Goal: Communication & Community: Participate in discussion

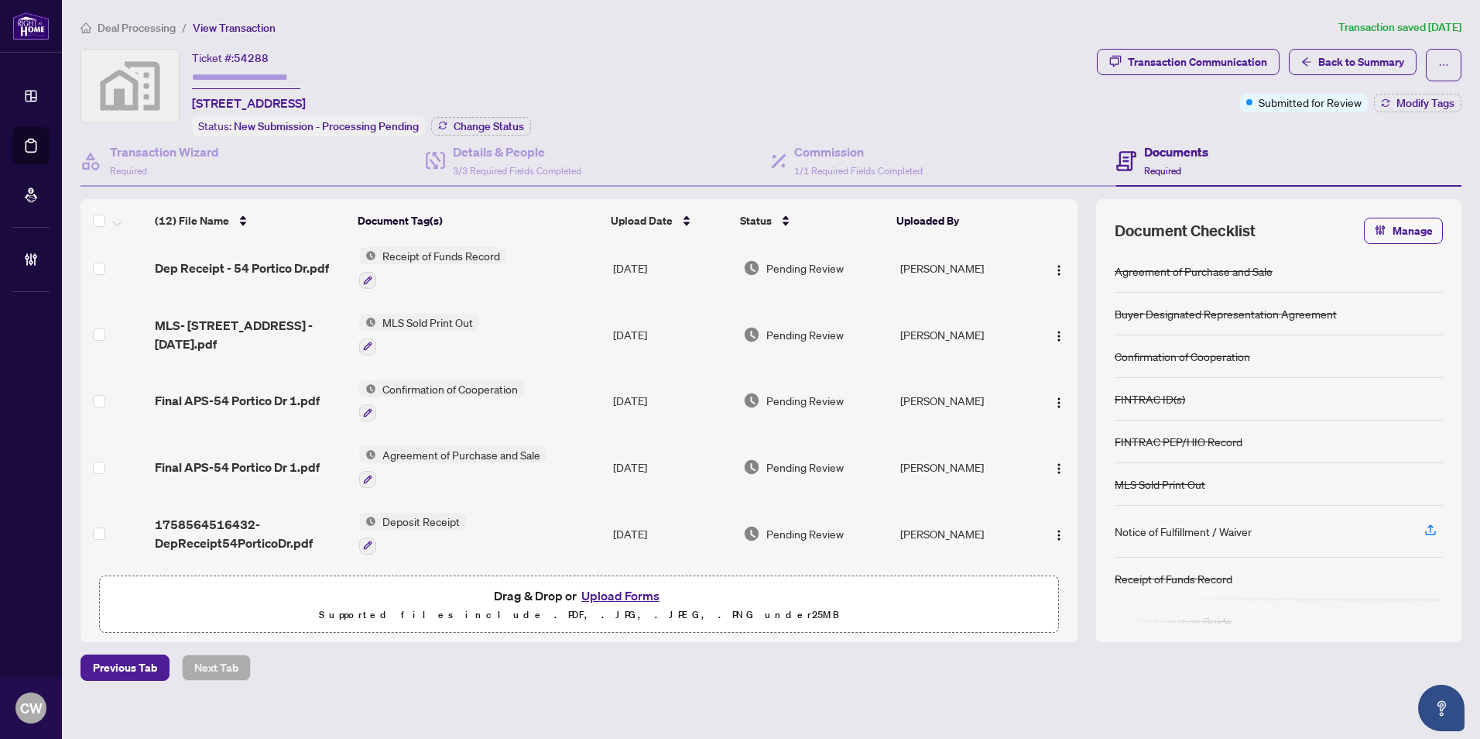
scroll to position [472, 0]
click at [293, 462] on span "Final APS-54 Portico Dr 1.pdf" at bounding box center [237, 467] width 165 height 19
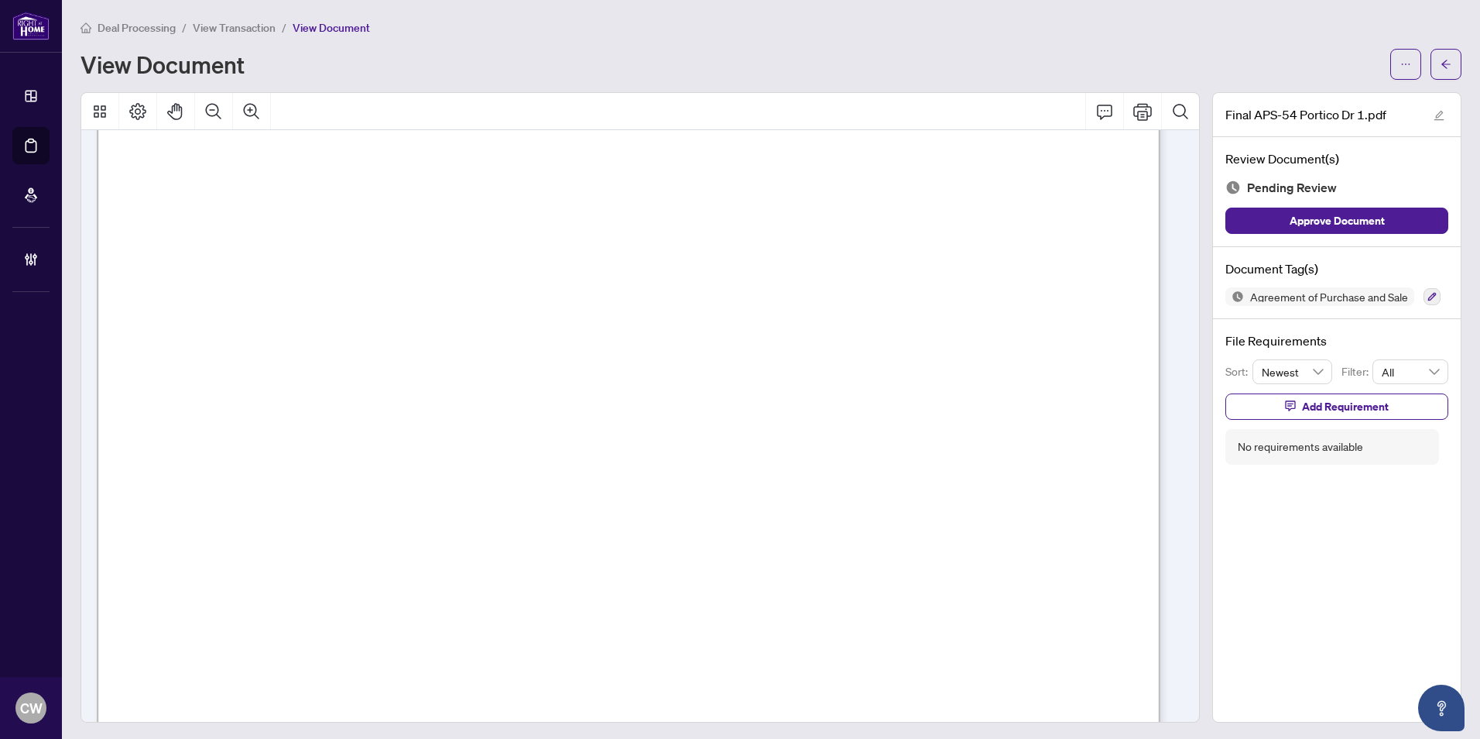
scroll to position [6117, 0]
click at [1441, 70] on span "button" at bounding box center [1446, 64] width 11 height 25
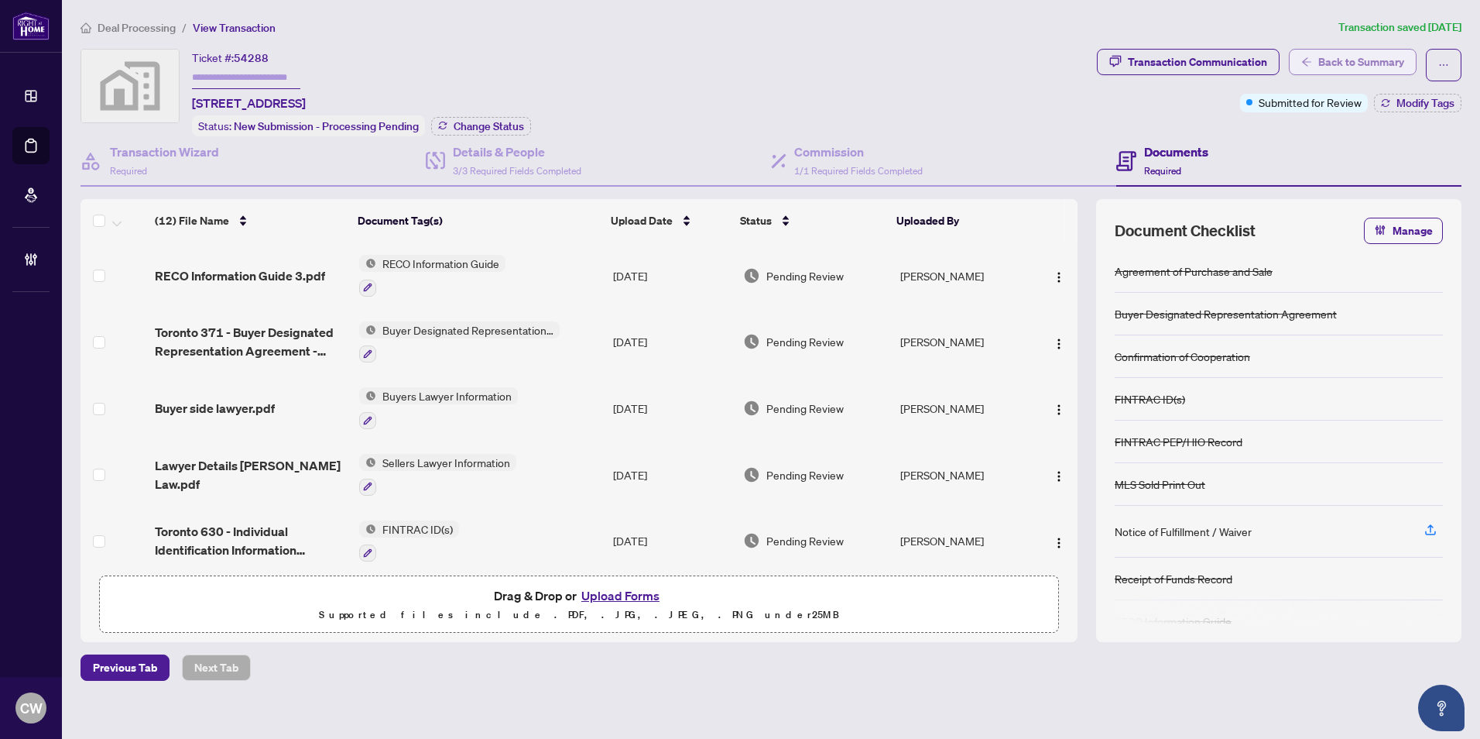
click at [1391, 63] on span "Back to Summary" at bounding box center [1362, 62] width 86 height 25
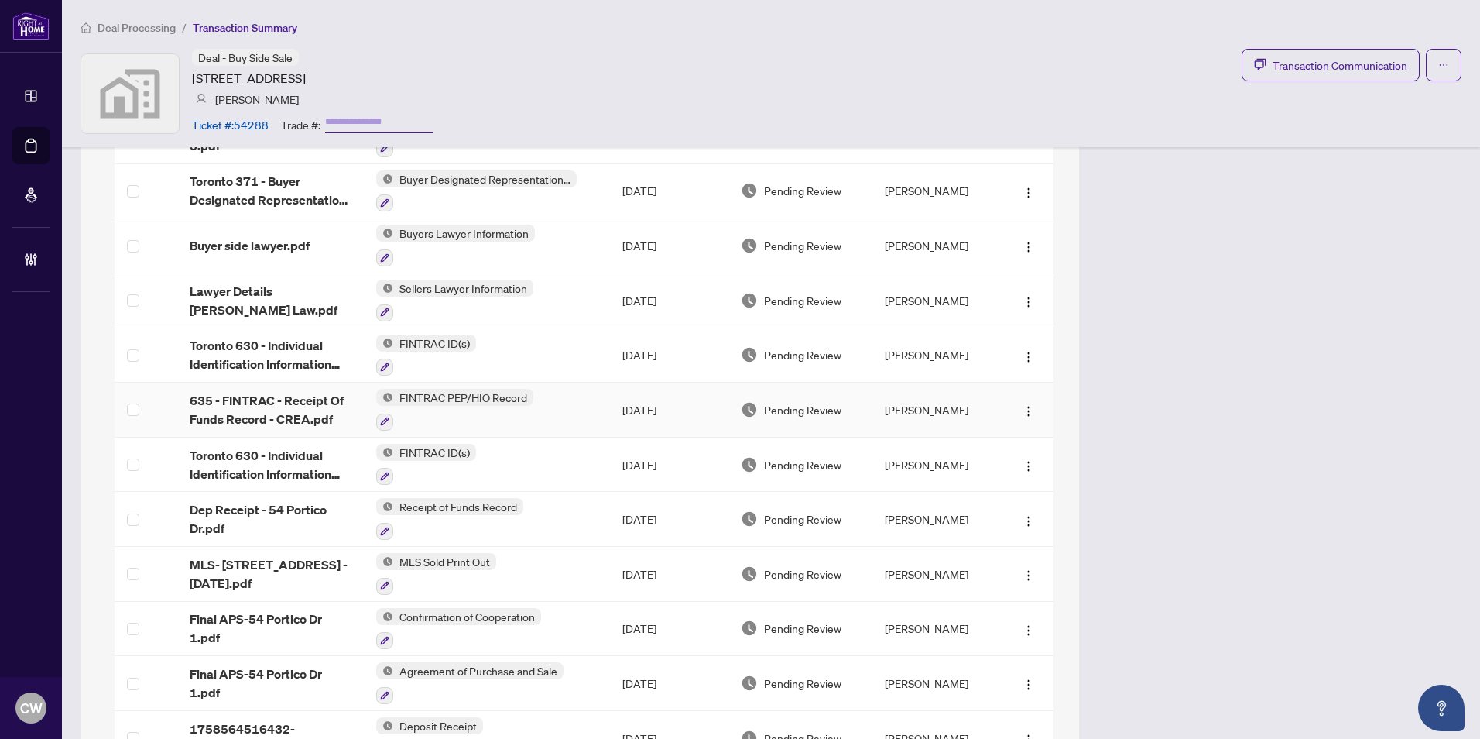
scroll to position [1519, 0]
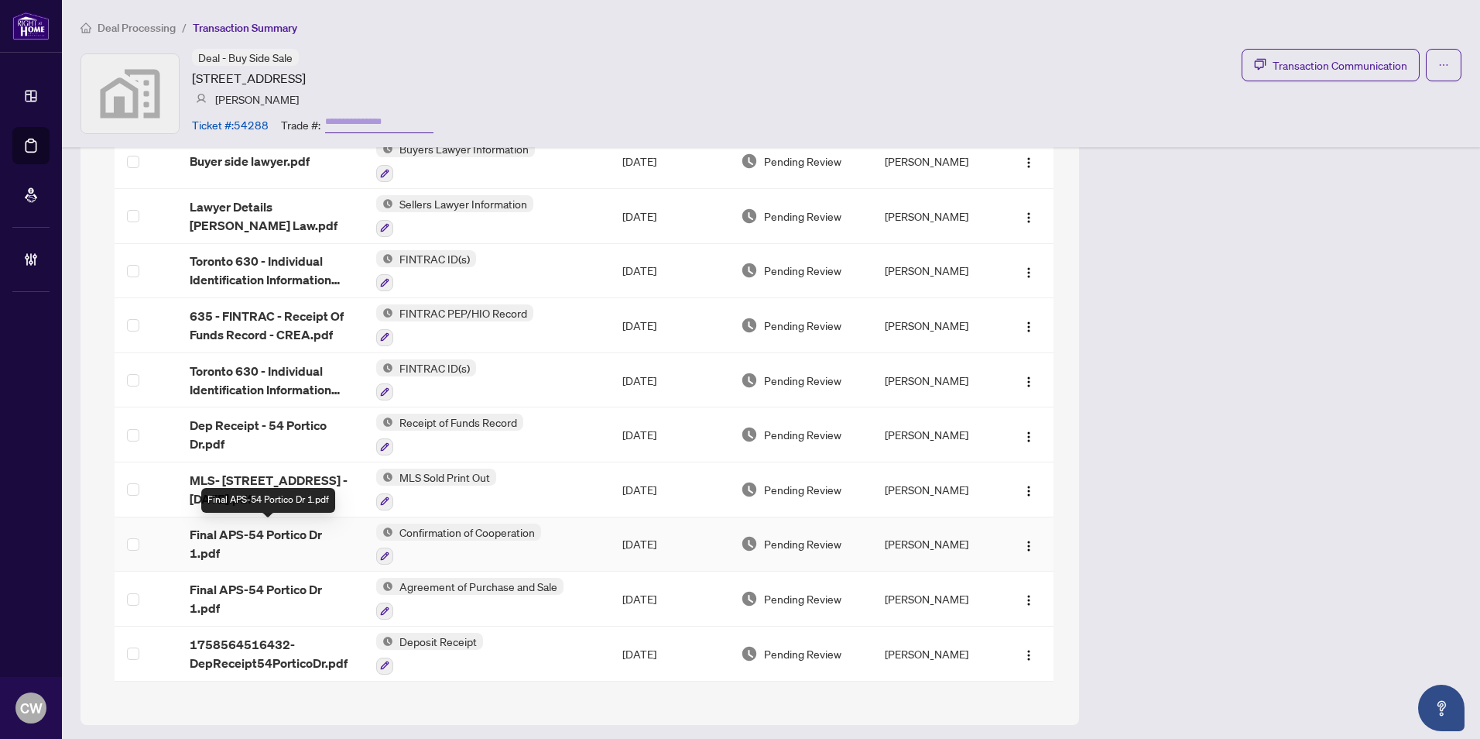
click at [307, 527] on span "Final APS-54 Portico Dr 1.pdf" at bounding box center [271, 543] width 162 height 37
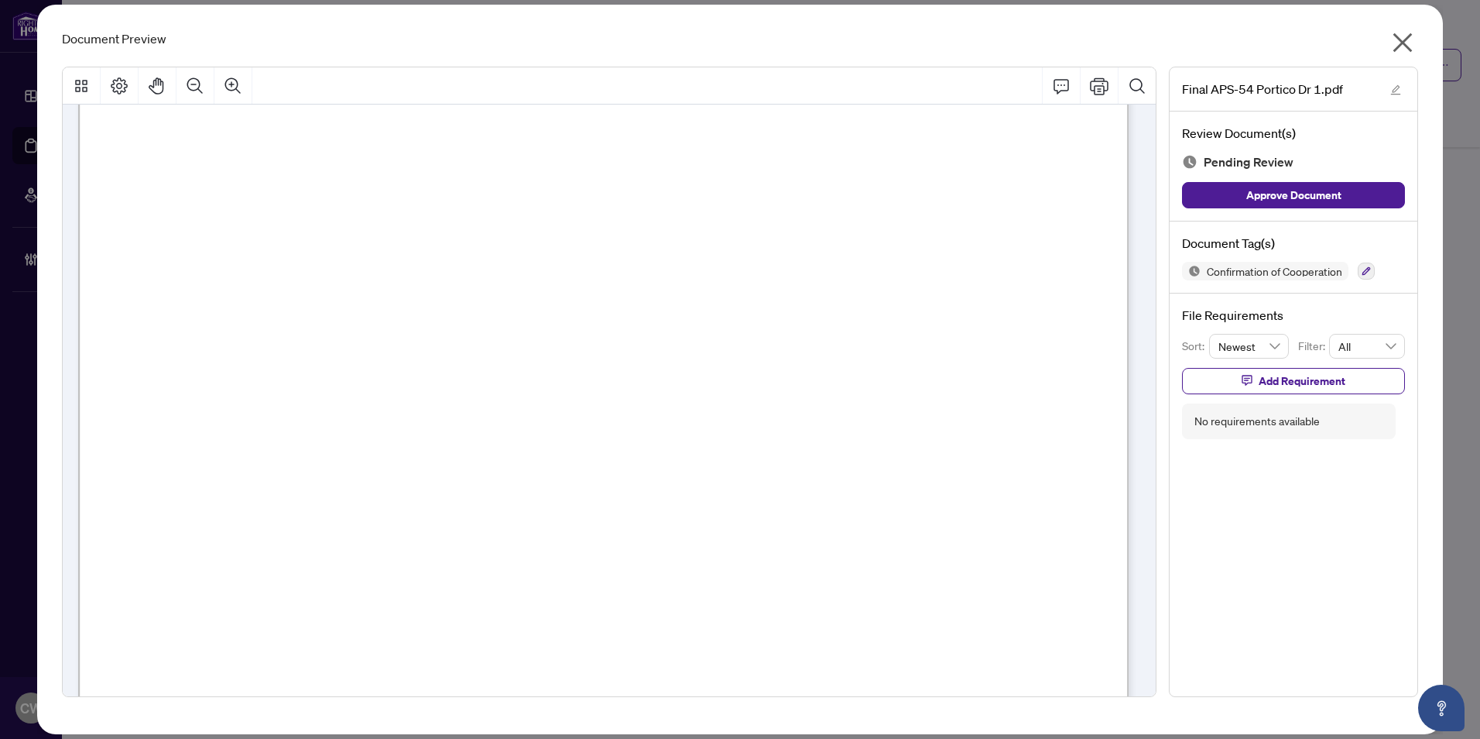
scroll to position [5962, 0]
drag, startPoint x: 1391, startPoint y: 46, endPoint x: 1385, endPoint y: 30, distance: 17.4
click at [1392, 46] on icon "close" at bounding box center [1403, 42] width 25 height 25
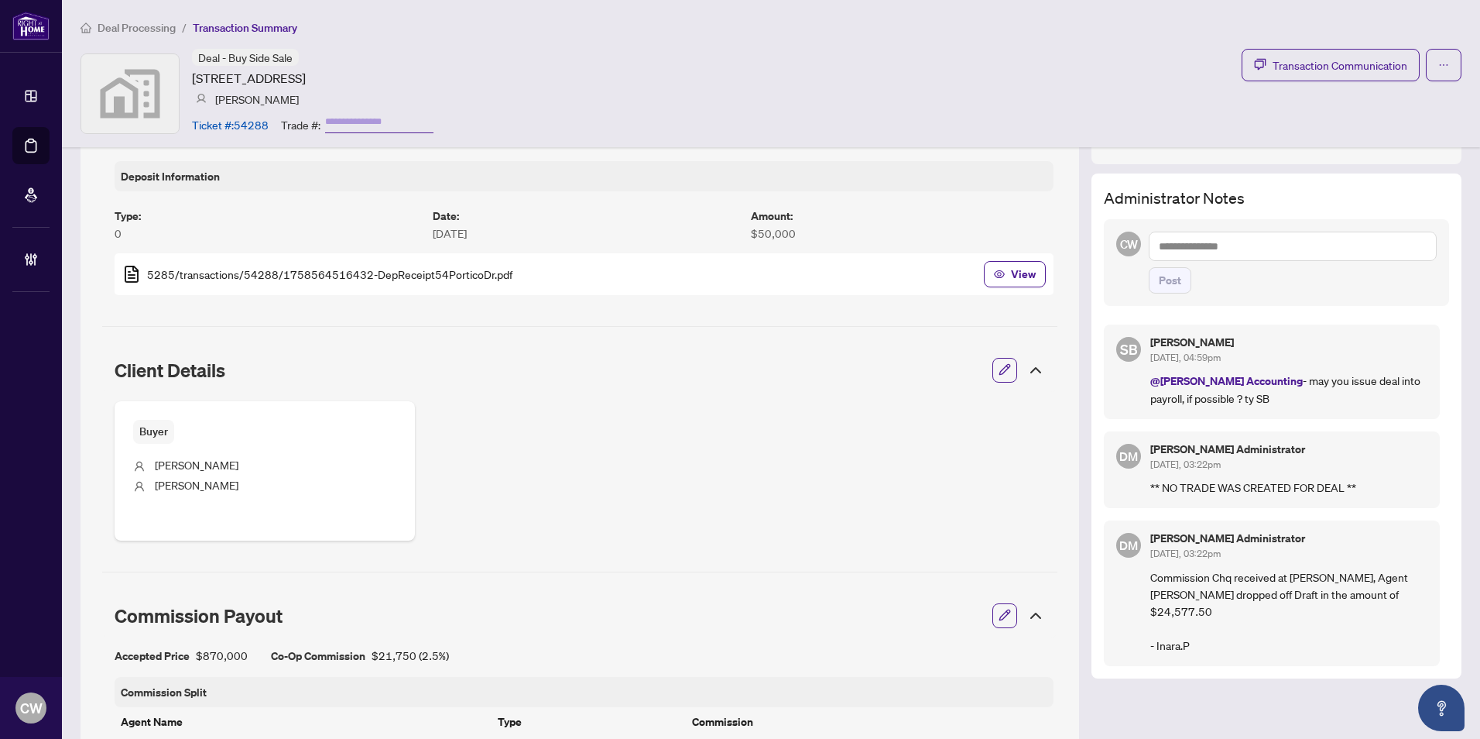
scroll to position [435, 0]
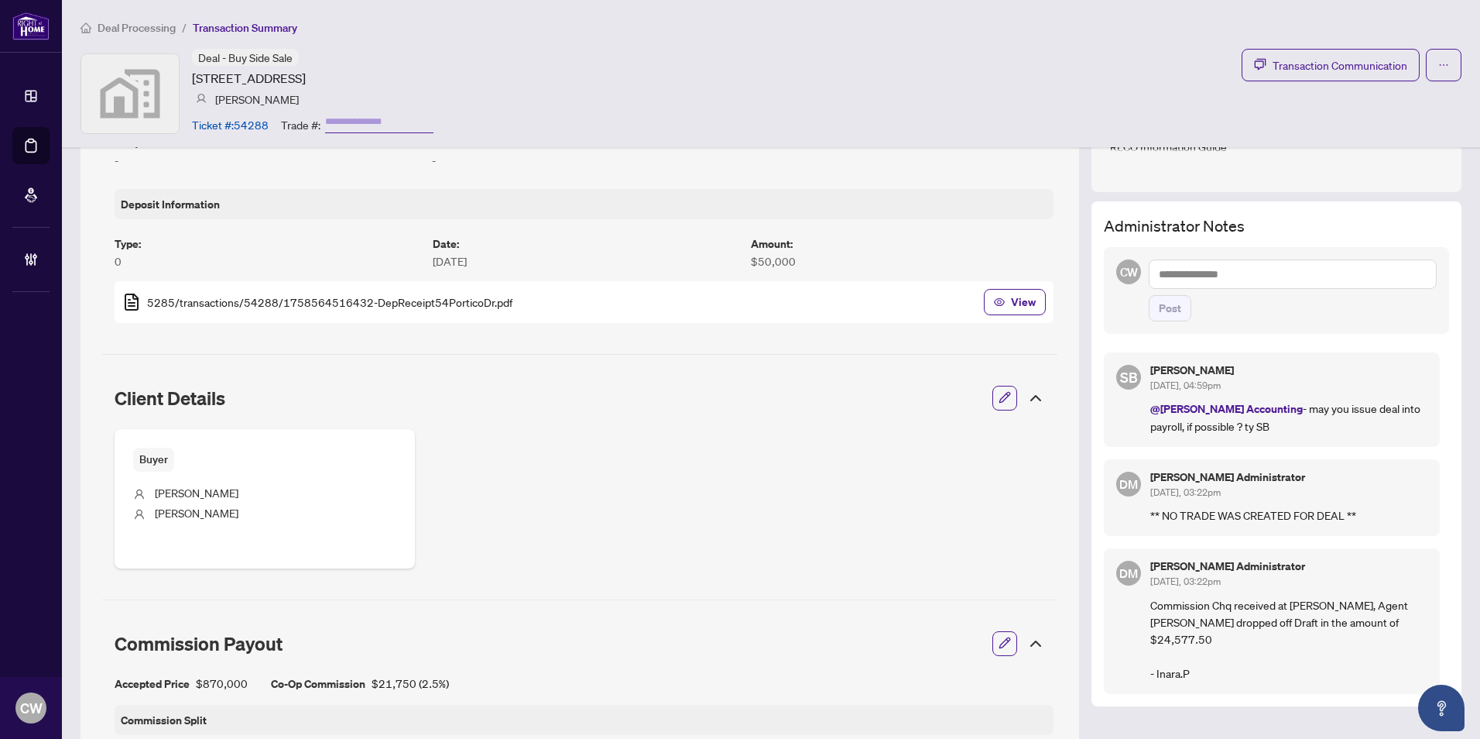
click at [1202, 280] on textarea at bounding box center [1293, 273] width 288 height 29
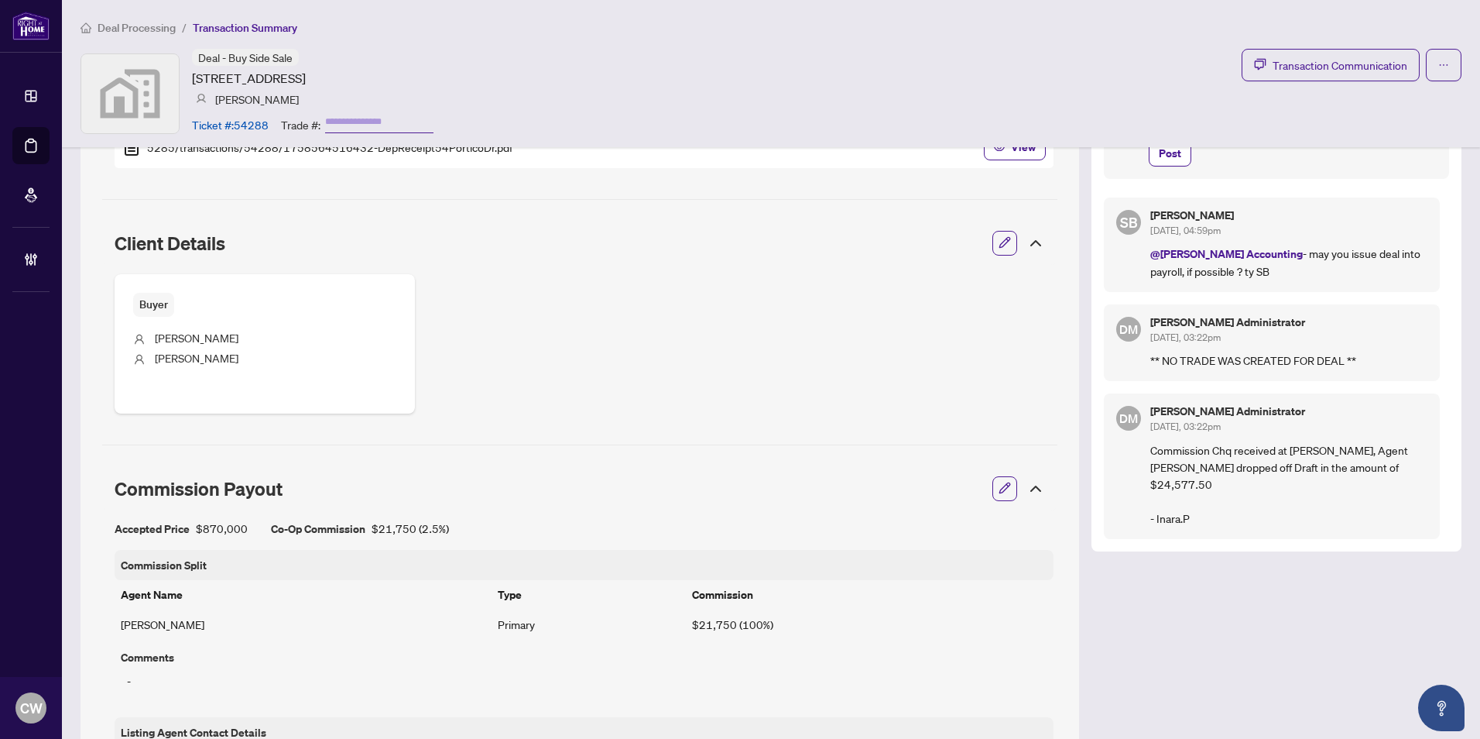
scroll to position [203, 0]
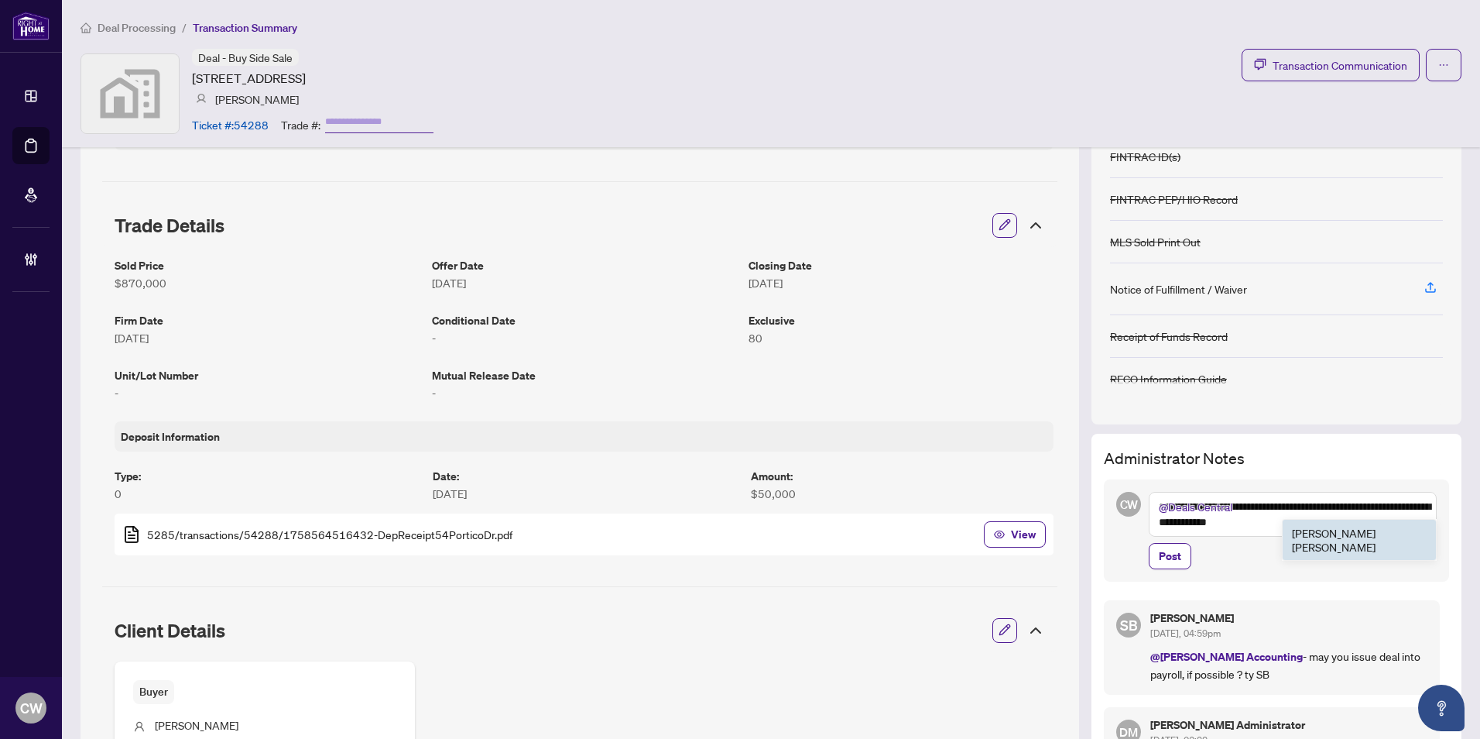
click at [1297, 530] on b "[PERSON_NAME]" at bounding box center [1334, 533] width 84 height 14
type textarea "**********"
click at [1159, 549] on span "Post" at bounding box center [1170, 556] width 22 height 25
